Goal: Check status: Check status

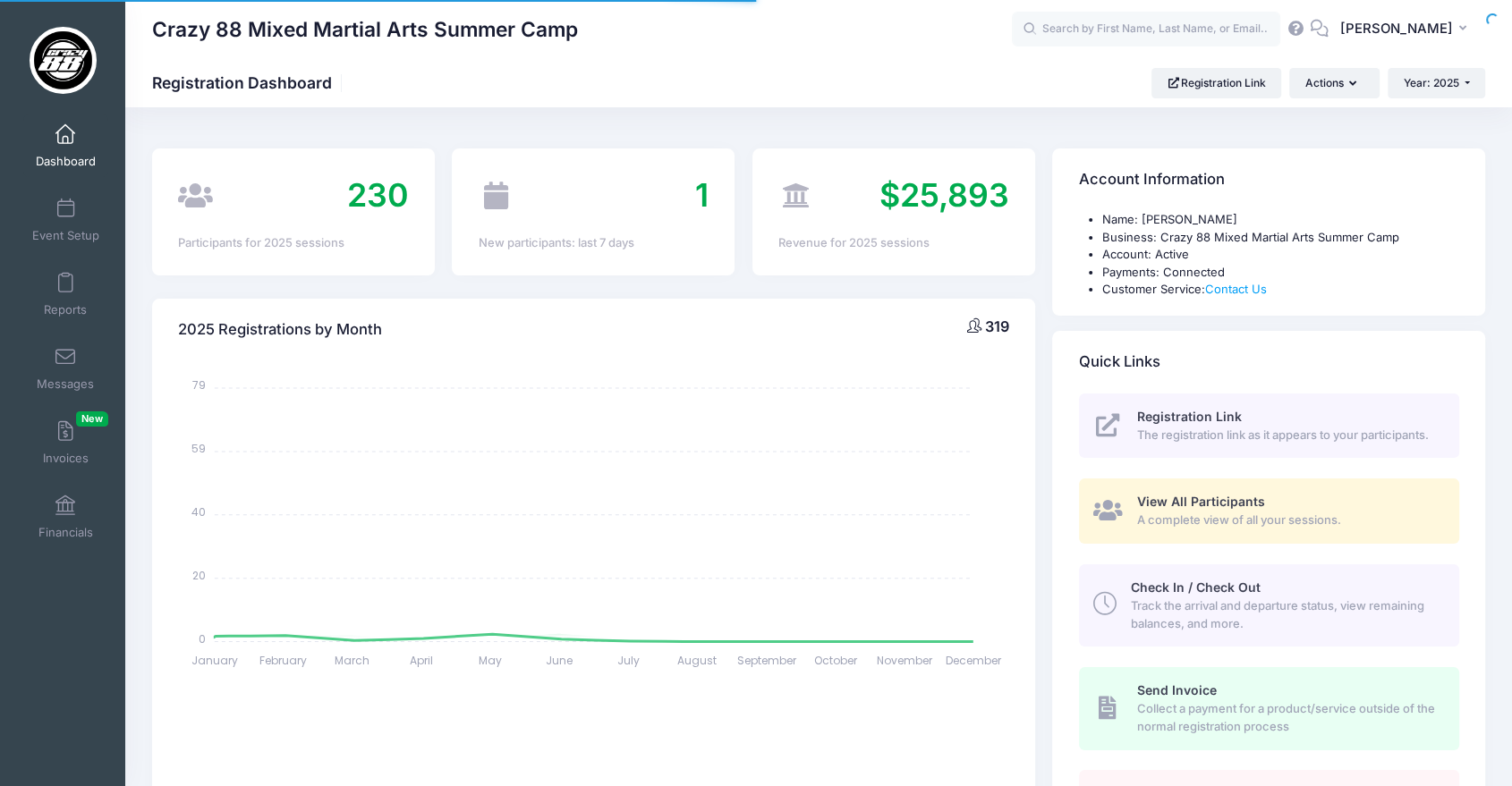
select select
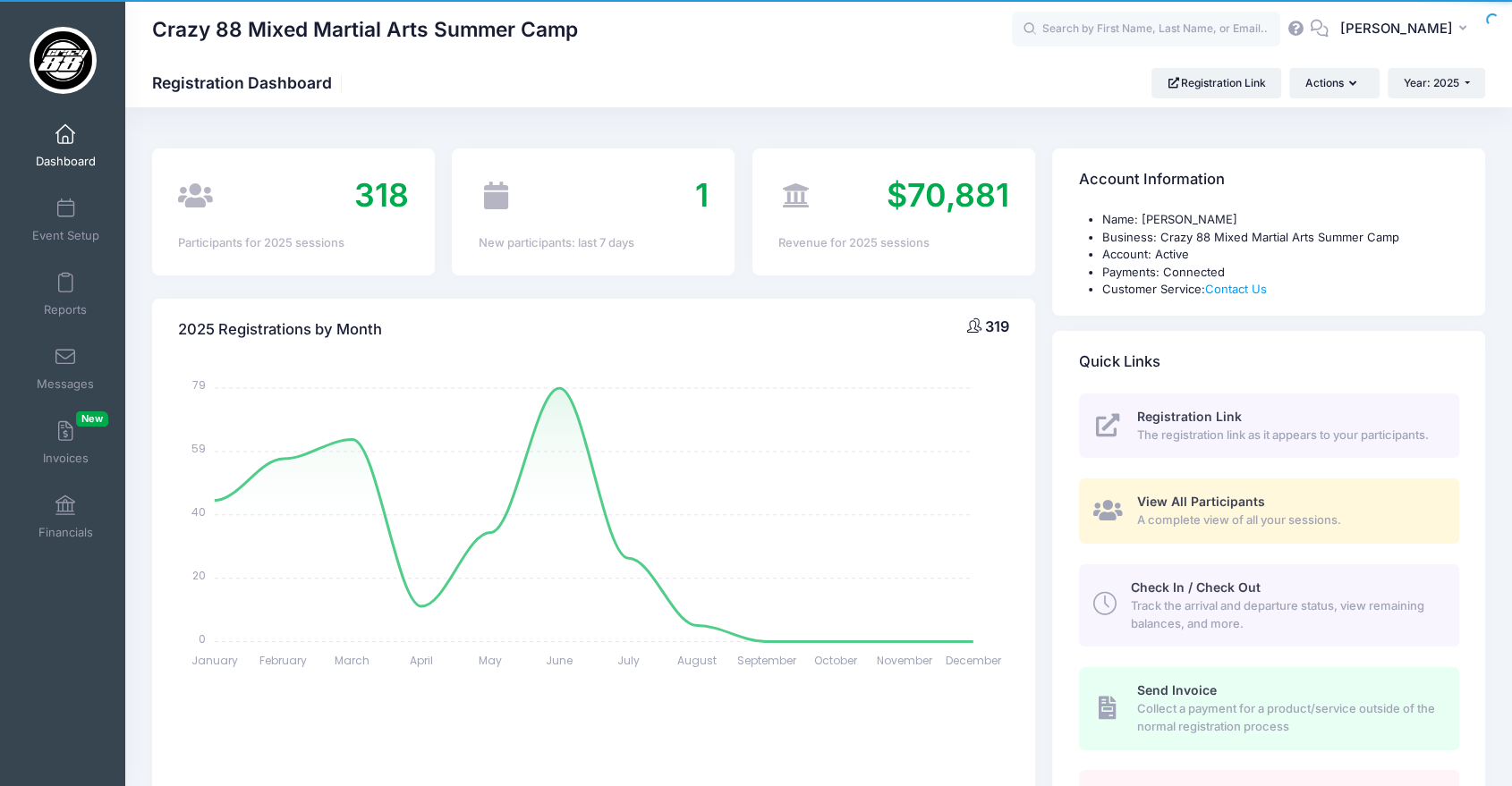
click at [1295, 513] on span "A complete view of all your sessions." at bounding box center [1287, 521] width 301 height 17
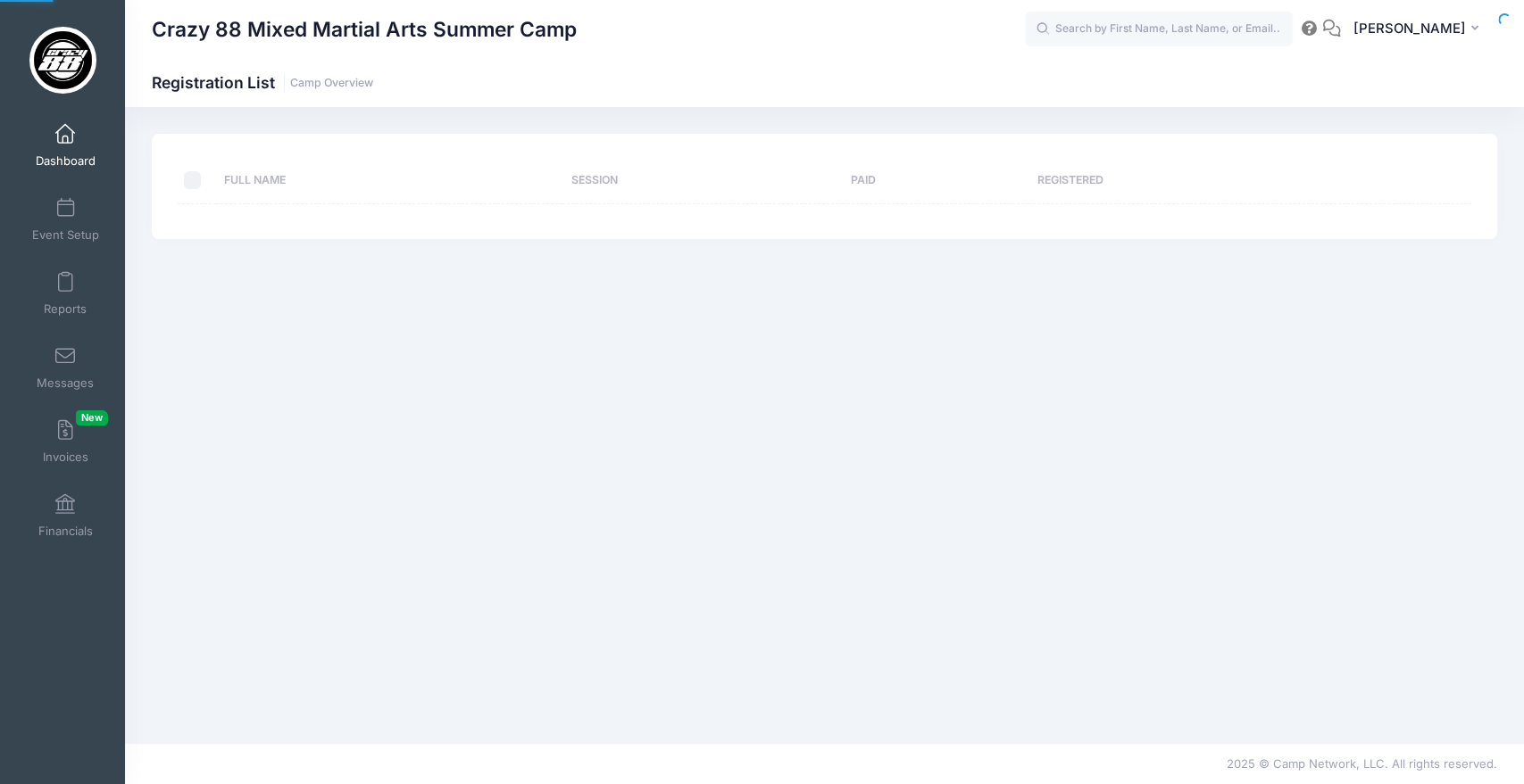
select select "10"
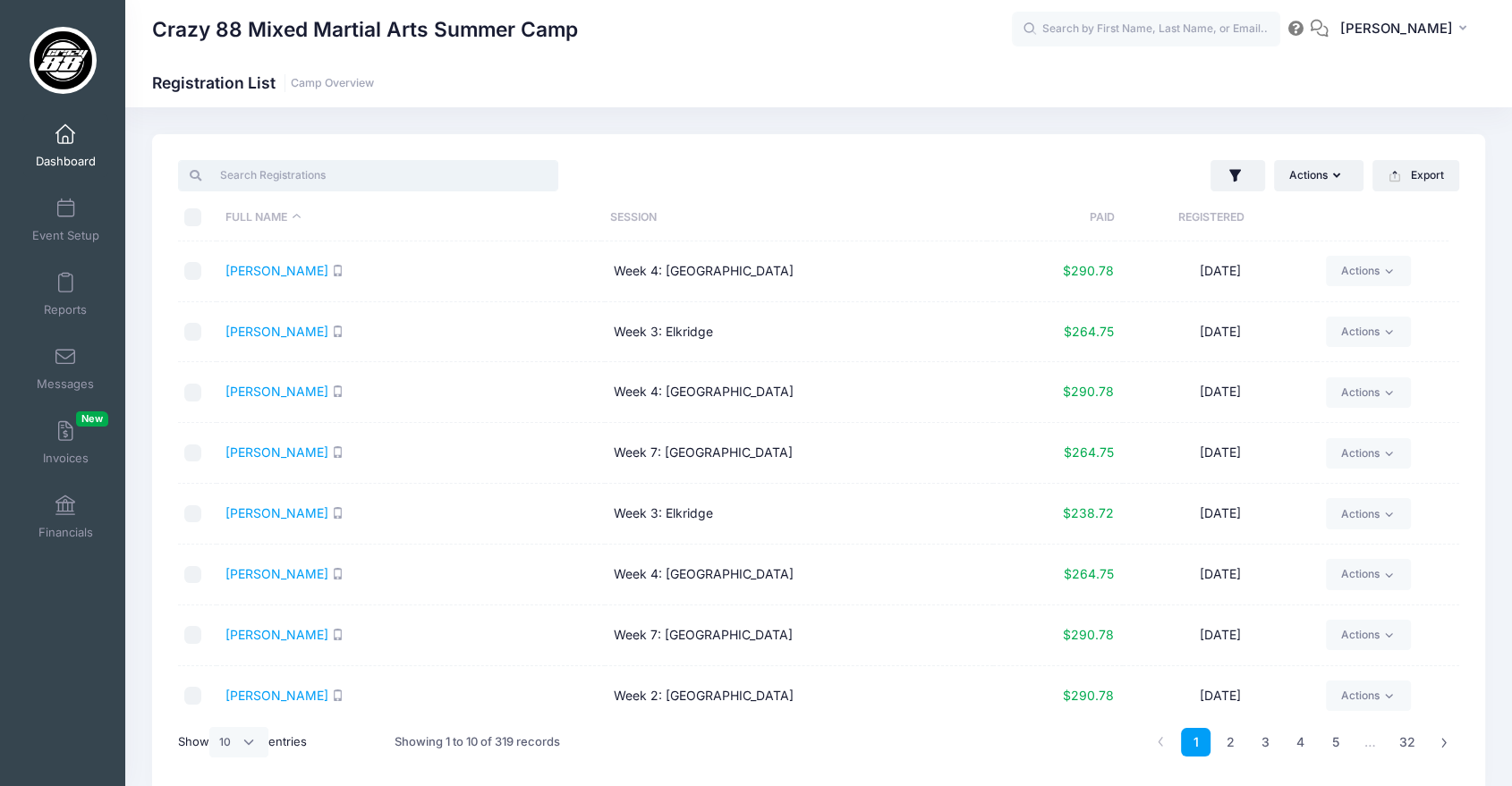
click at [301, 183] on input "search" at bounding box center [368, 174] width 380 height 30
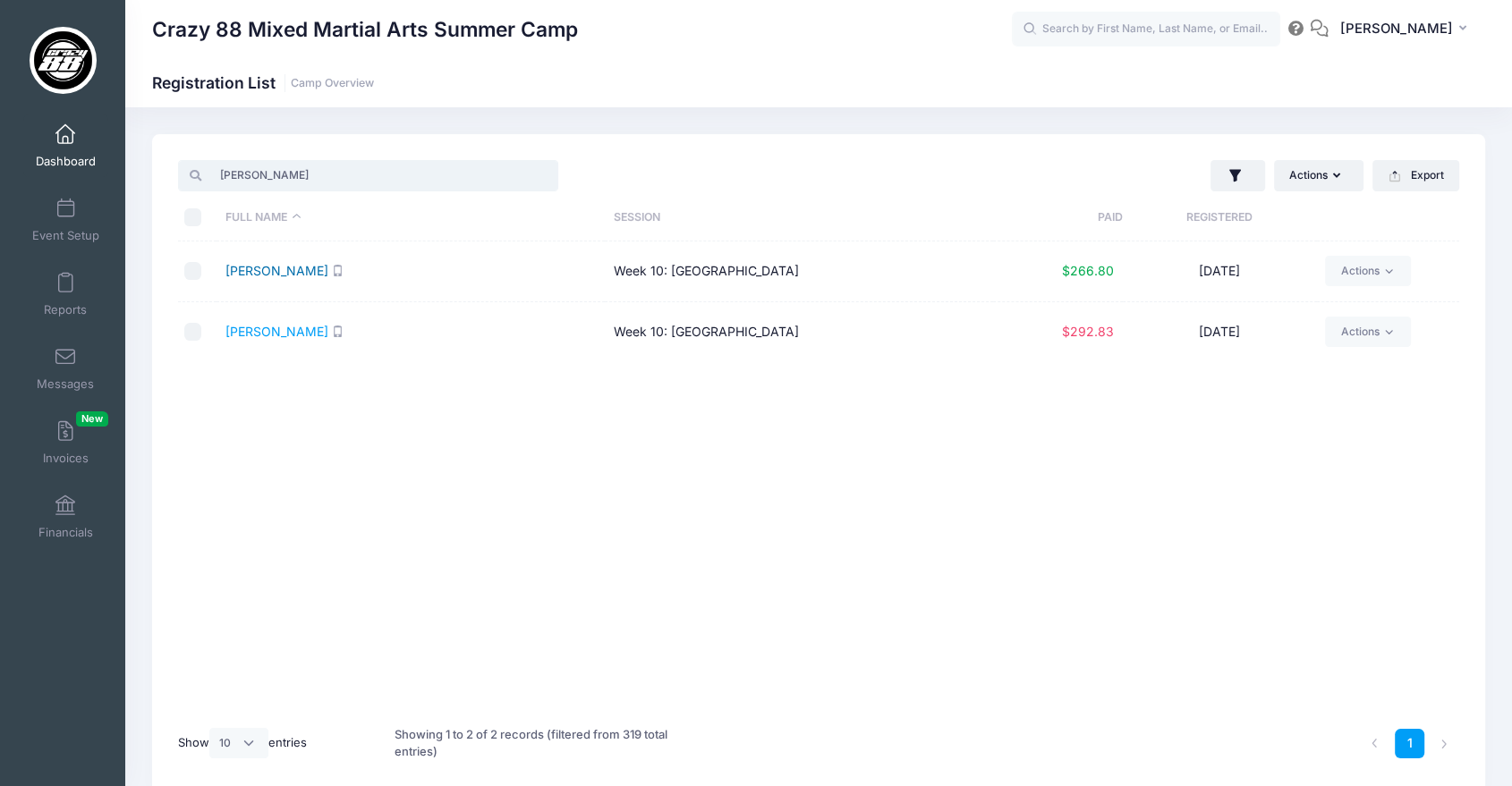
type input "[PERSON_NAME]"
click at [251, 273] on link "[PERSON_NAME]" at bounding box center [277, 271] width 103 height 15
click at [272, 329] on link "[PERSON_NAME]" at bounding box center [277, 332] width 103 height 15
click at [247, 271] on link "[PERSON_NAME]" at bounding box center [277, 271] width 103 height 15
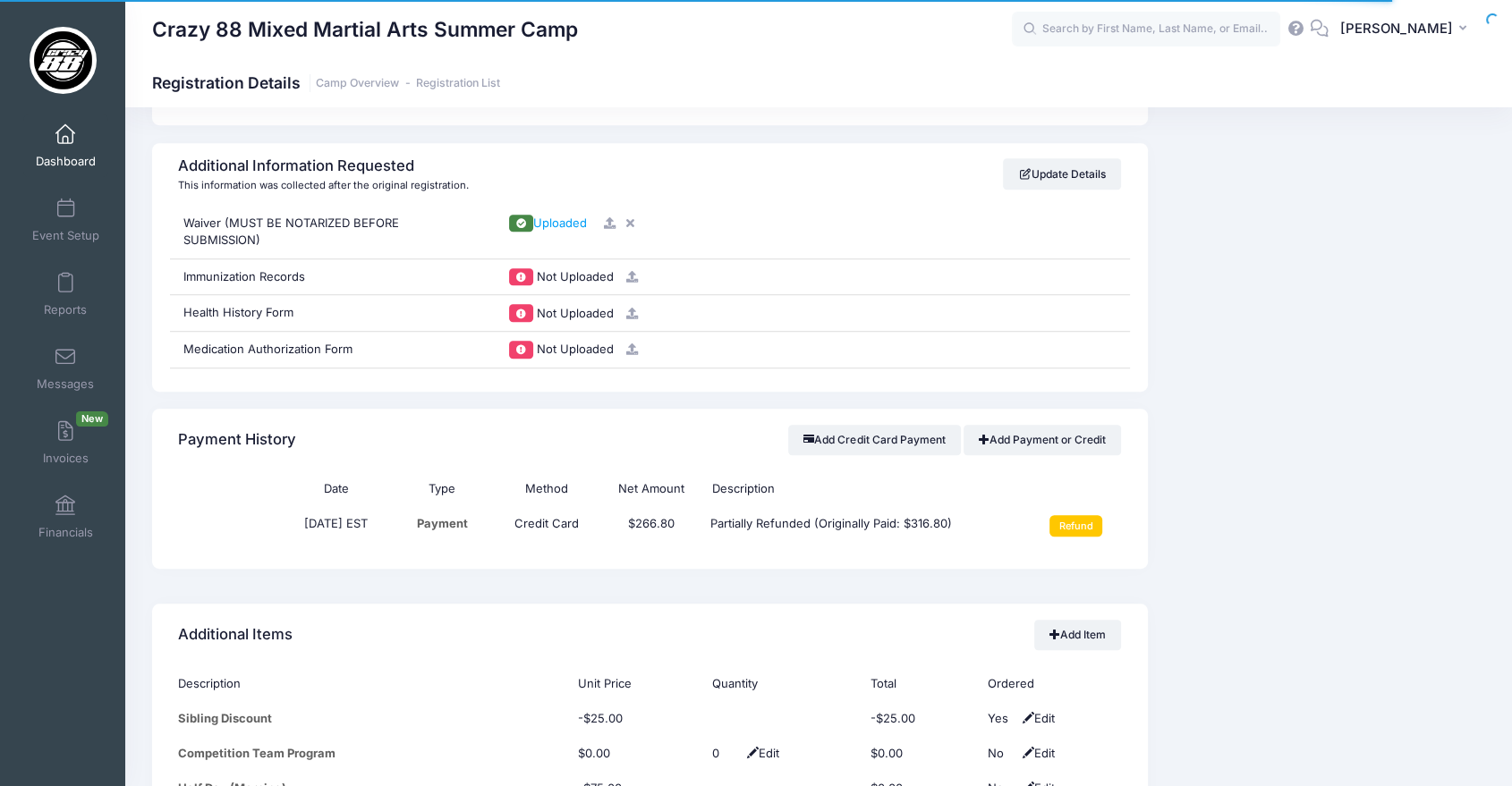
scroll to position [1143, 0]
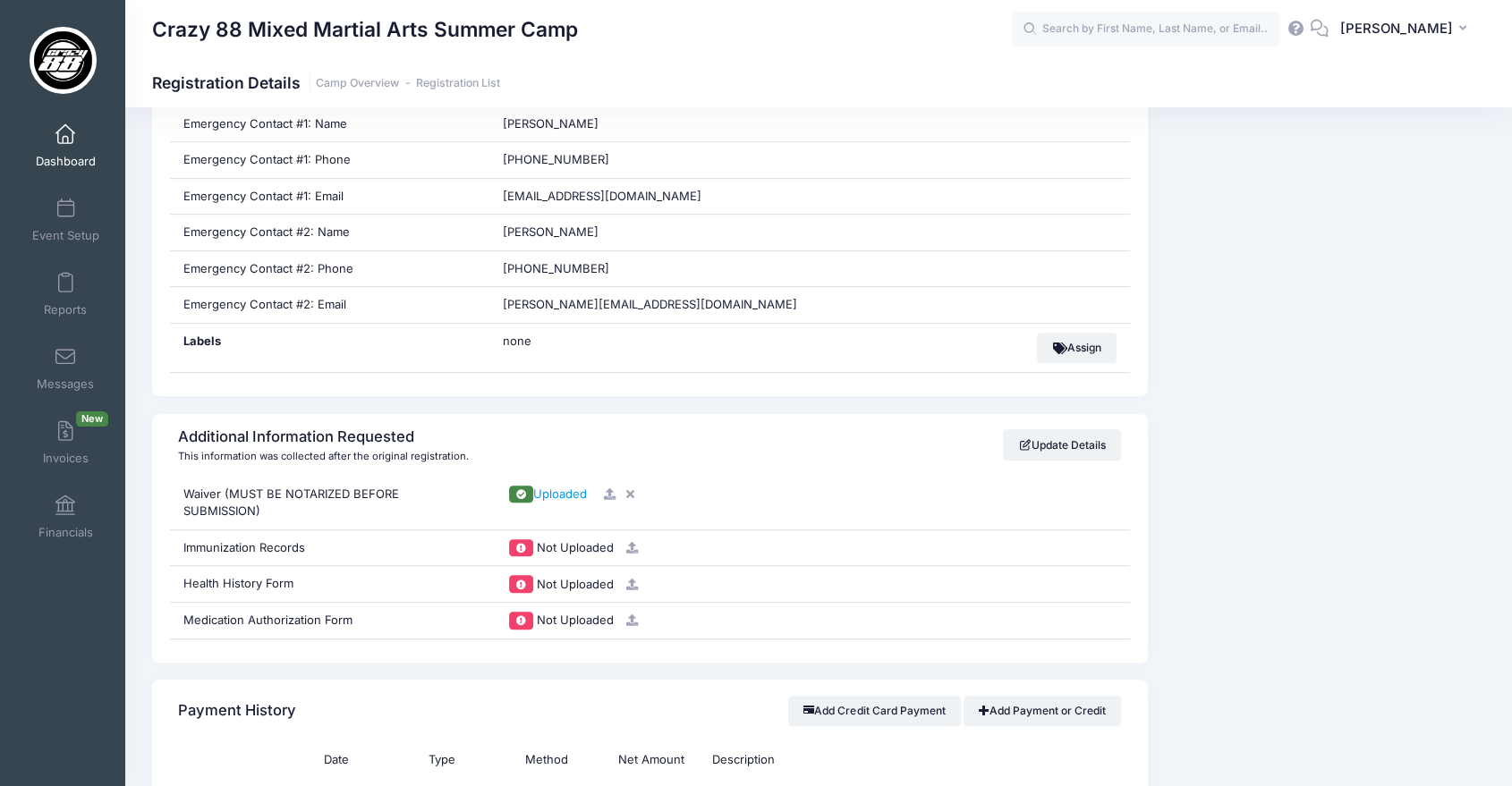
scroll to position [871, 0]
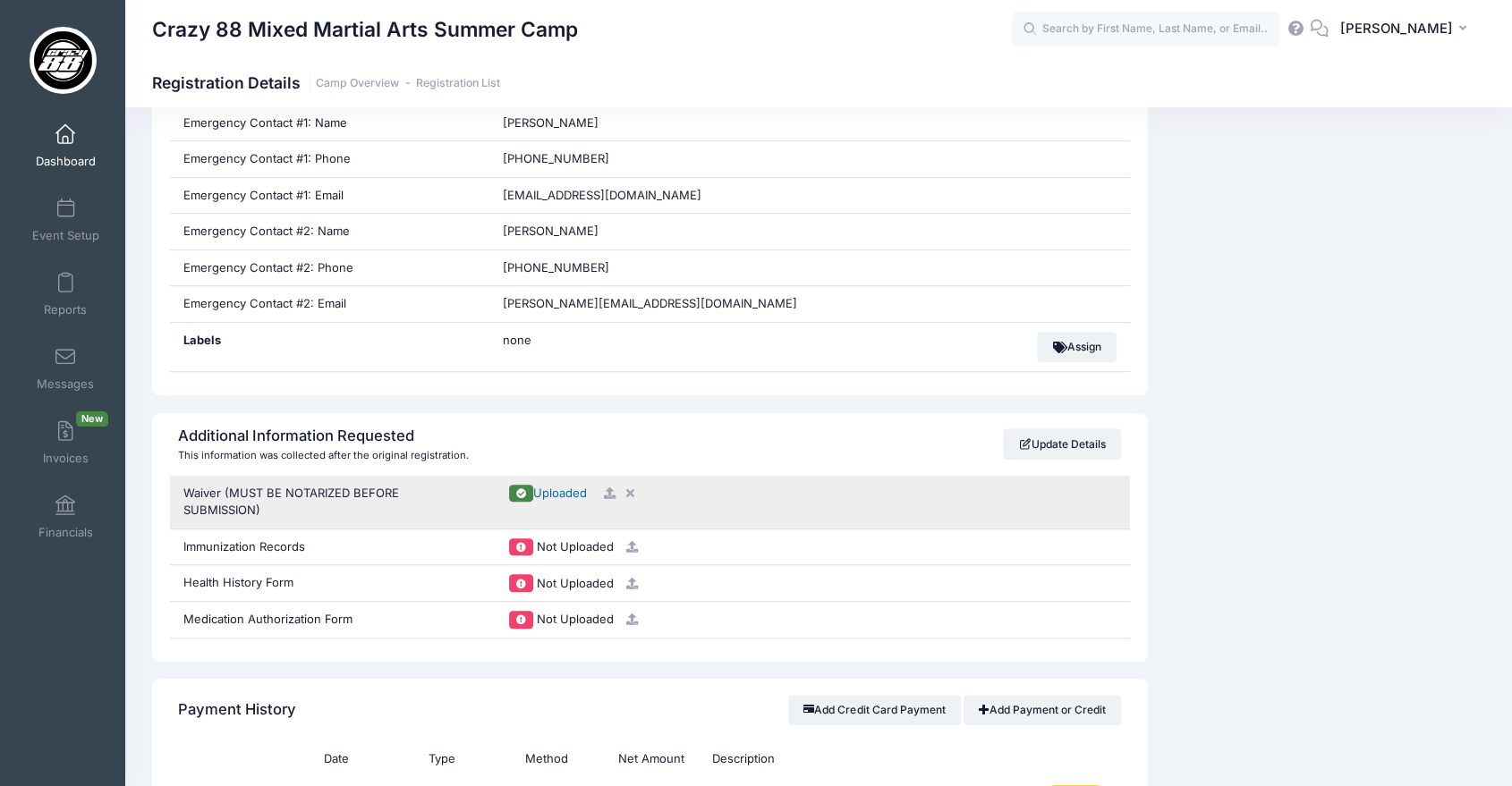
click at [566, 492] on span "Uploaded" at bounding box center [559, 493] width 53 height 15
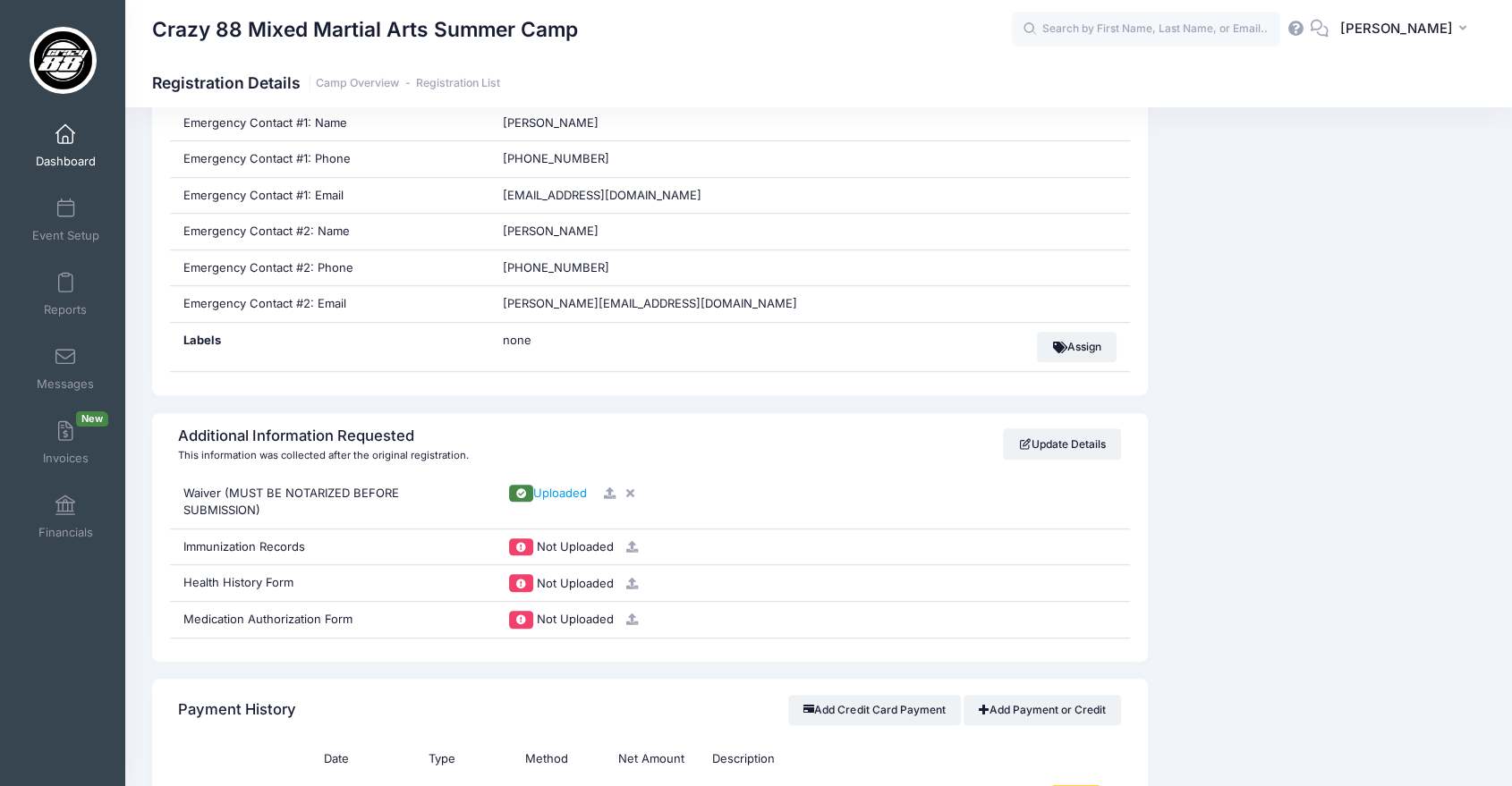
scroll to position [0, 0]
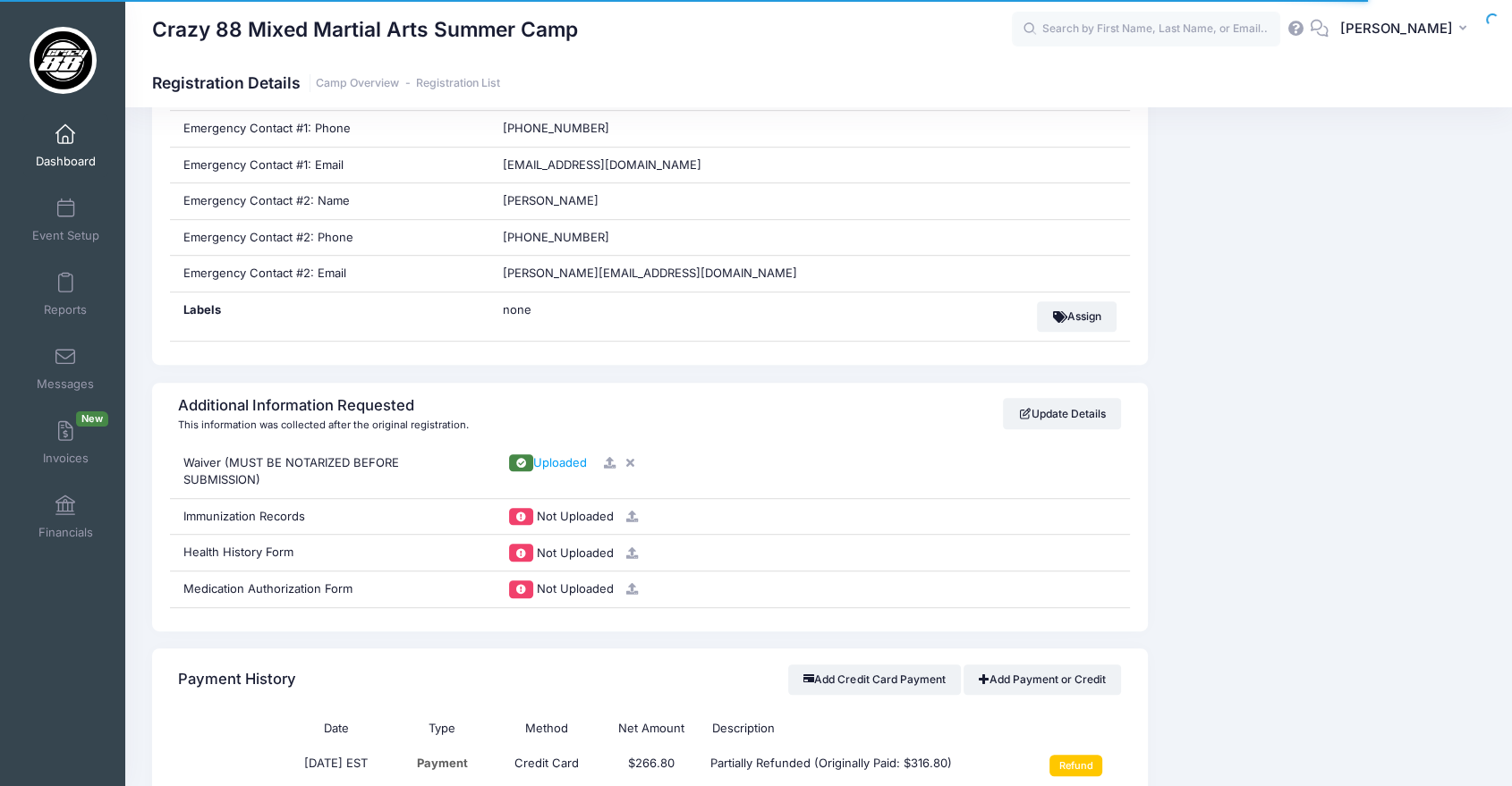
scroll to position [974, 0]
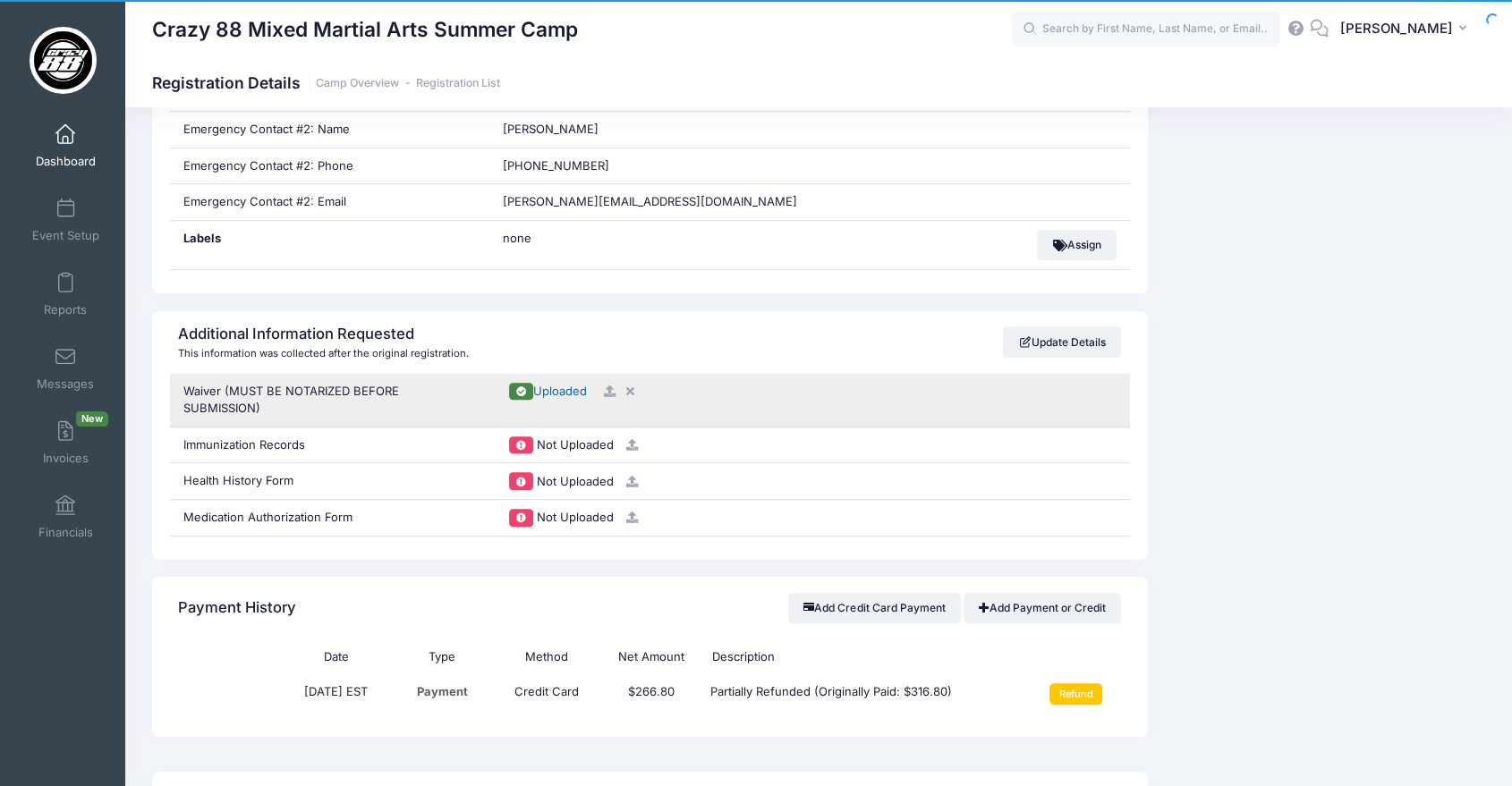
click at [555, 391] on span "Uploaded" at bounding box center [559, 390] width 53 height 15
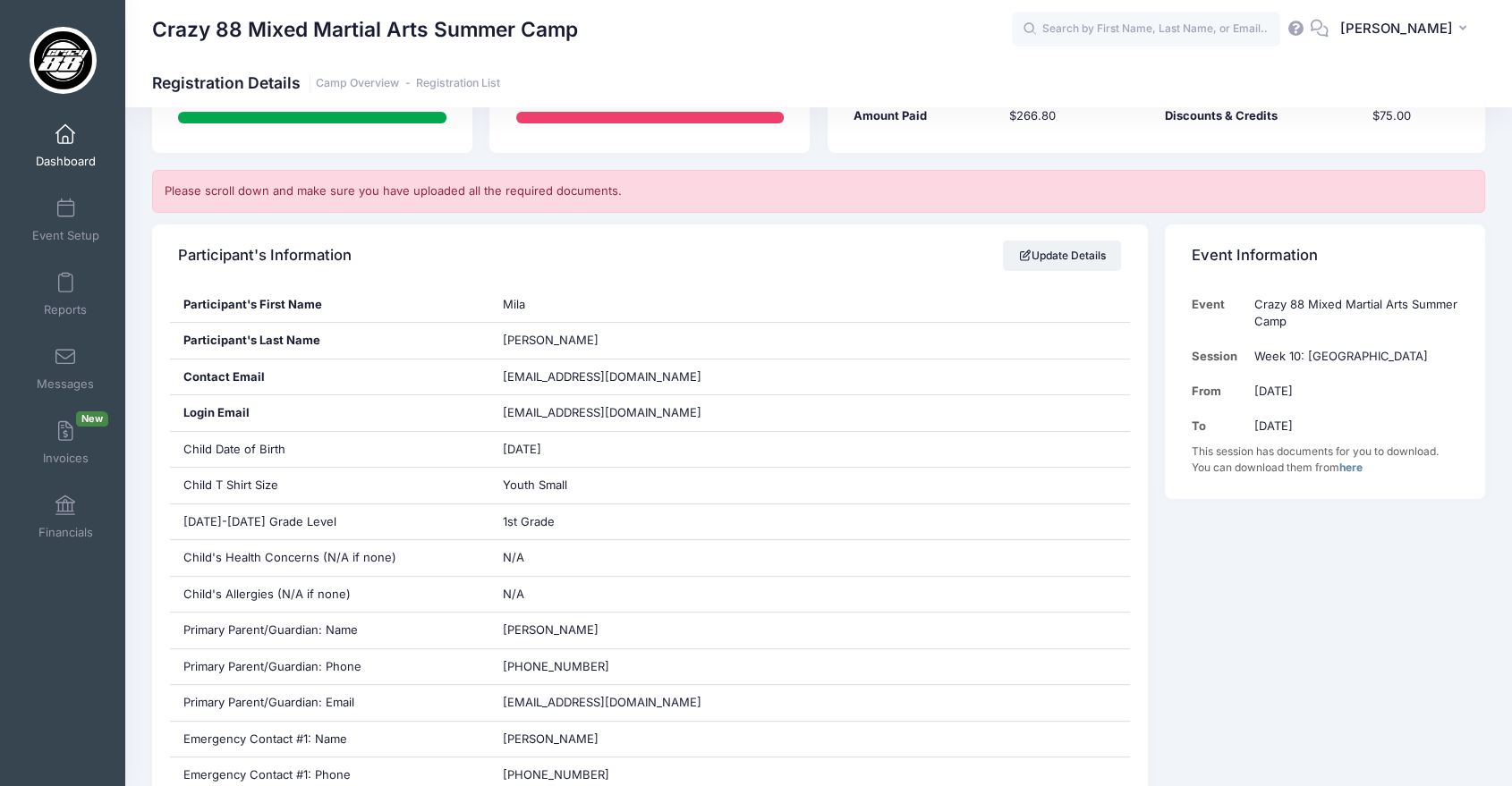
scroll to position [257, 0]
